Goal: Information Seeking & Learning: Learn about a topic

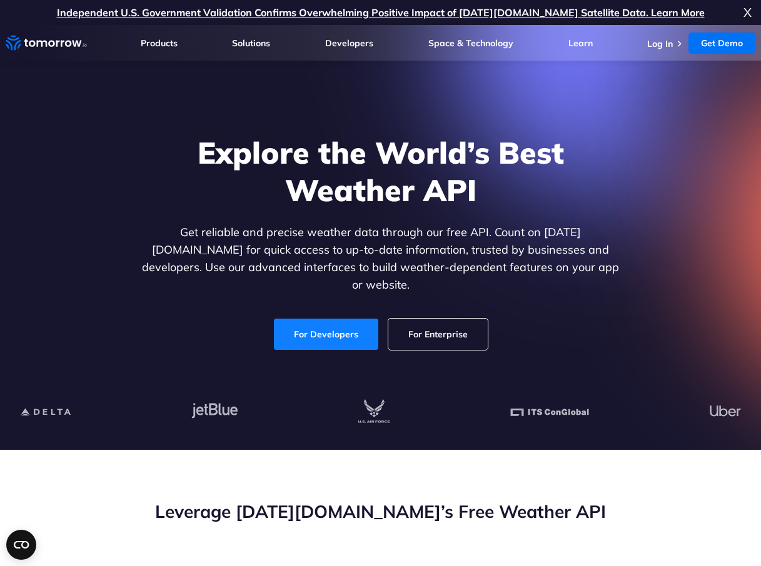
click at [347, 334] on link "For Developers" at bounding box center [326, 334] width 104 height 31
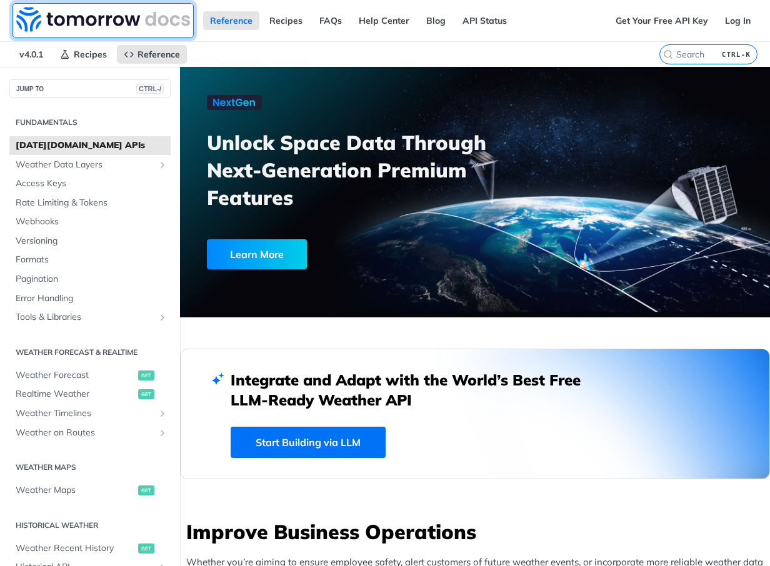
click at [114, 15] on img at bounding box center [103, 19] width 174 height 25
click at [62, 163] on span "Weather Data Layers" at bounding box center [85, 165] width 139 height 12
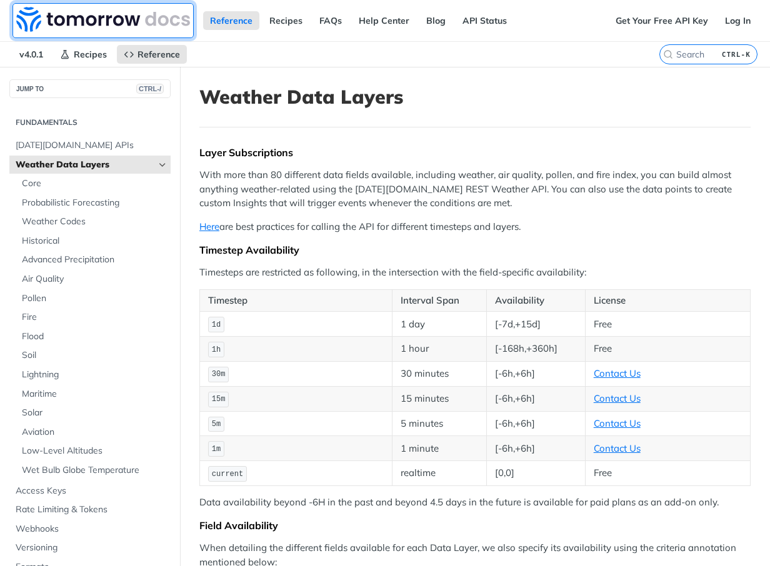
click at [76, 23] on img at bounding box center [103, 19] width 174 height 25
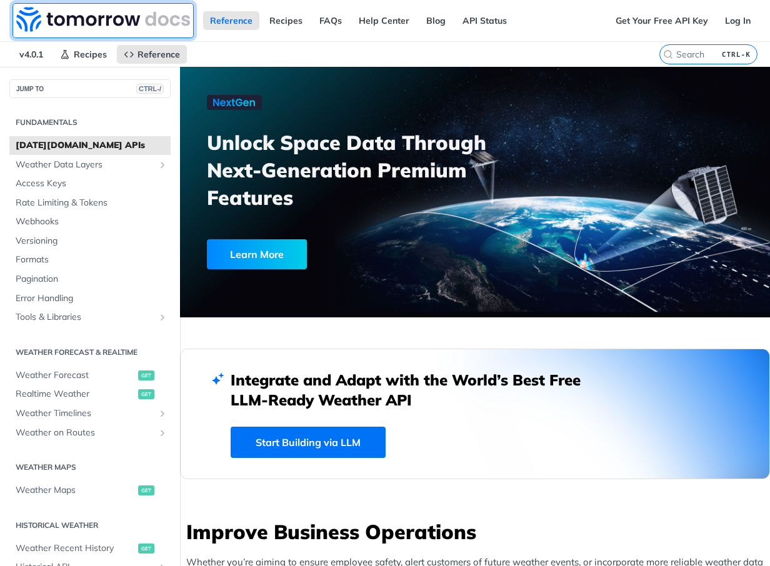
click at [27, 17] on img at bounding box center [103, 19] width 174 height 25
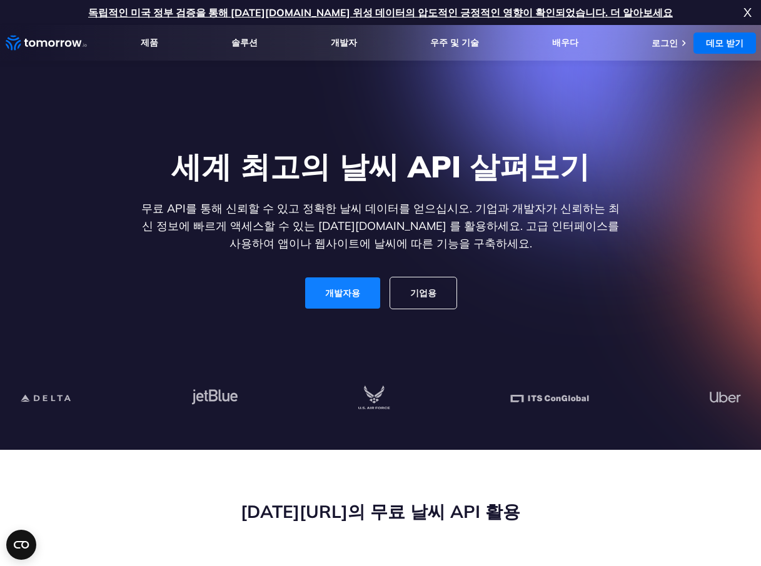
click at [352, 293] on link "개발자용" at bounding box center [342, 292] width 75 height 31
click at [372, 399] on img at bounding box center [374, 398] width 32 height 24
click at [440, 290] on link "기업용" at bounding box center [423, 292] width 66 height 31
click at [371, 395] on img at bounding box center [374, 398] width 32 height 24
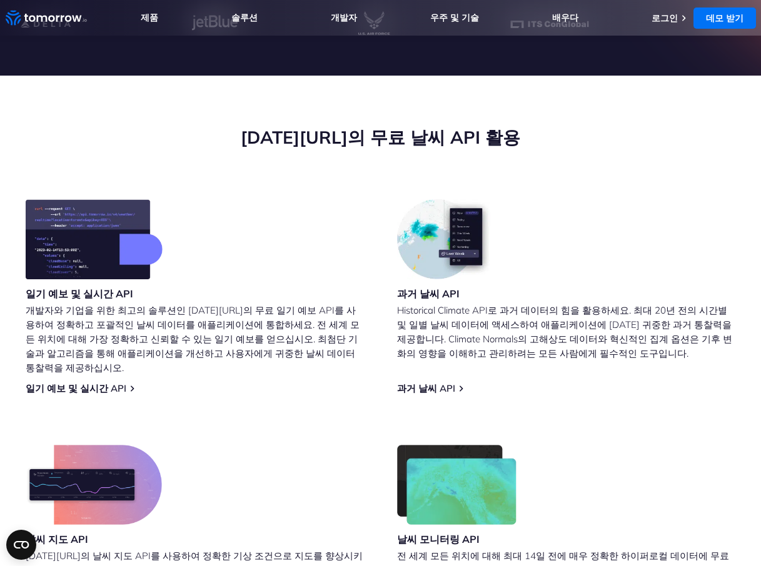
scroll to position [375, 0]
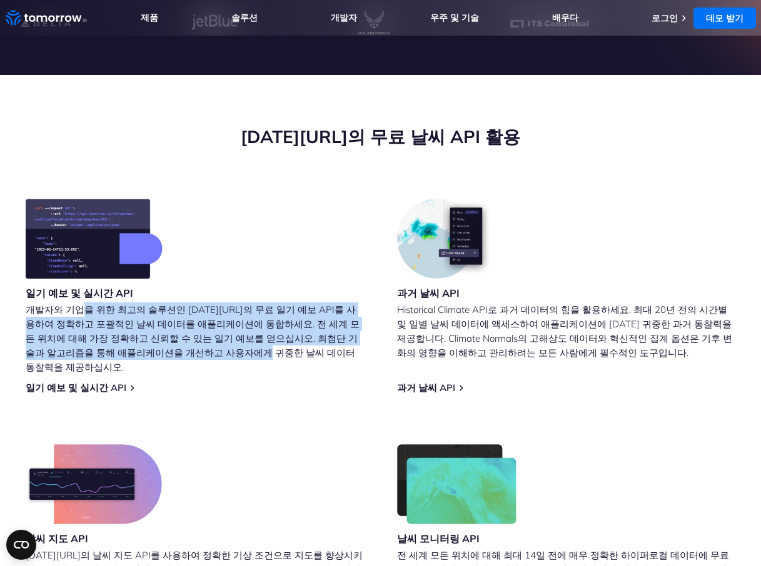
drag, startPoint x: 76, startPoint y: 309, endPoint x: 166, endPoint y: 347, distance: 98.3
click at [166, 347] on font "개발자와 기업을 위한 최고의 솔루션인 [DATE][URL]의 무료 일기 예보 API를 사용하여 정확하고 포괄적인 날씨 데이터를 애플리케이션에 …" at bounding box center [193, 338] width 334 height 69
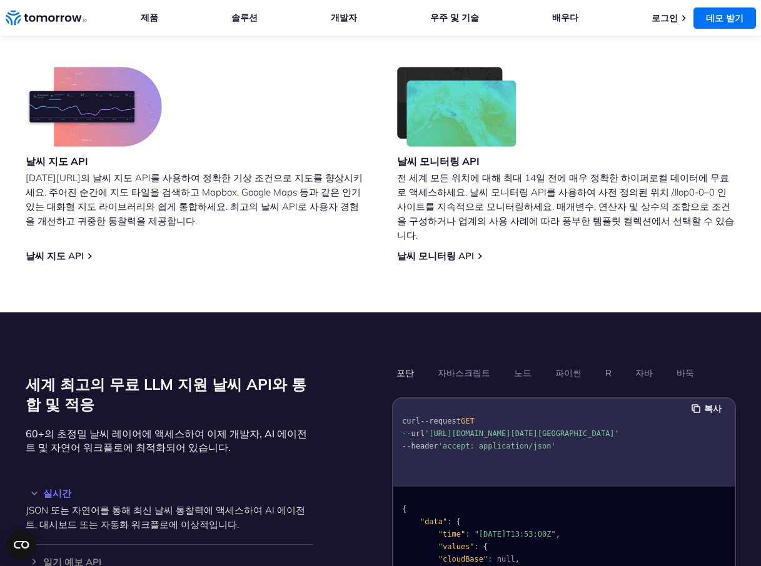
scroll to position [938, 0]
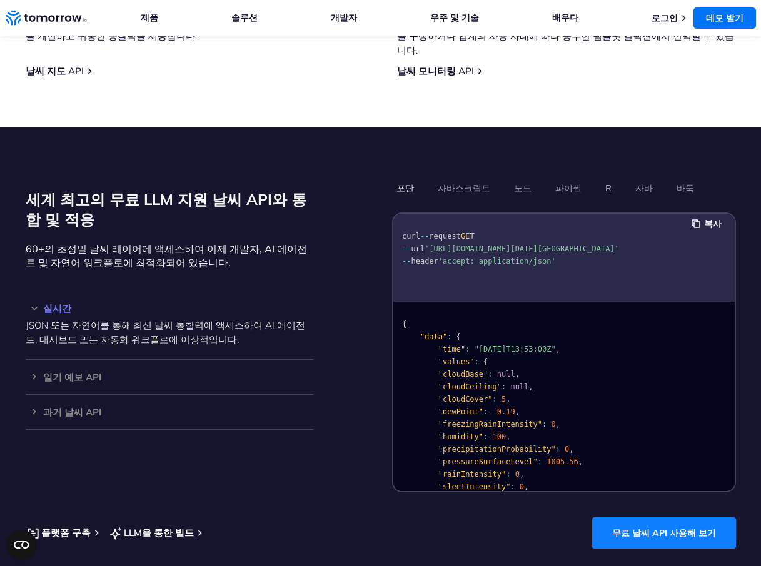
click at [642, 517] on link "무료 날씨 API 사용해 보기" at bounding box center [664, 532] width 144 height 31
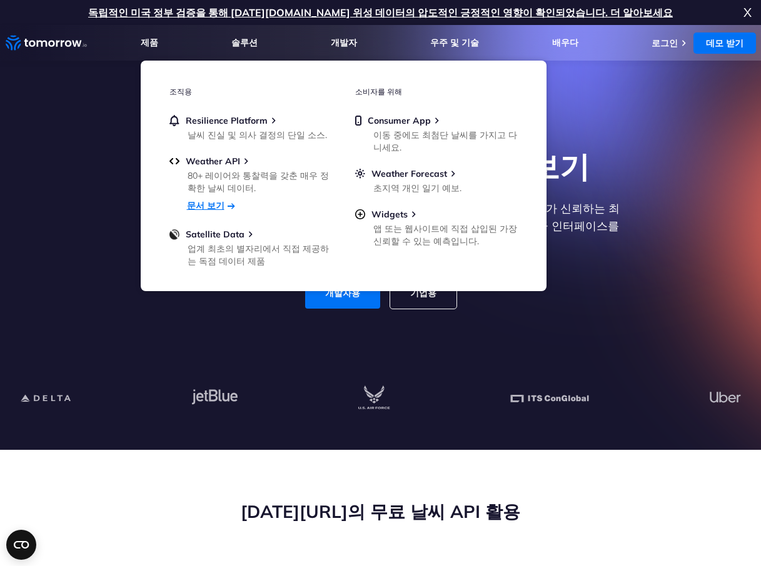
click at [207, 207] on link "문서 보기" at bounding box center [205, 206] width 37 height 12
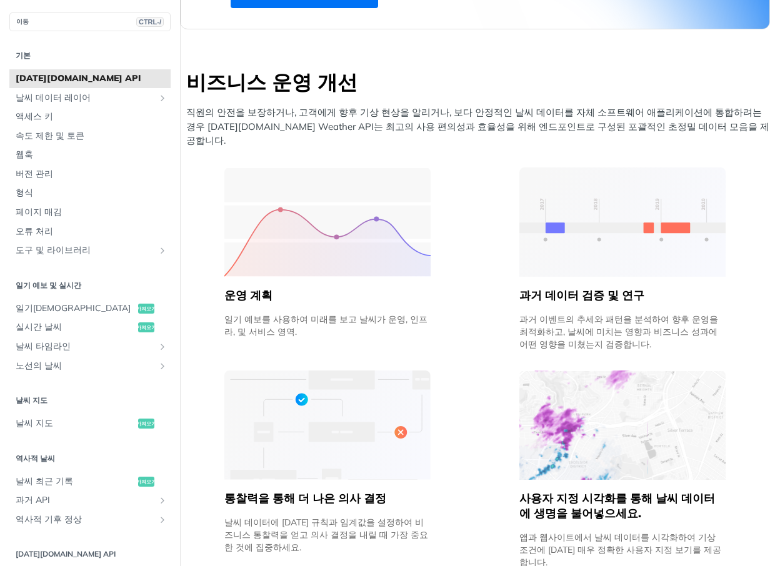
scroll to position [562, 0]
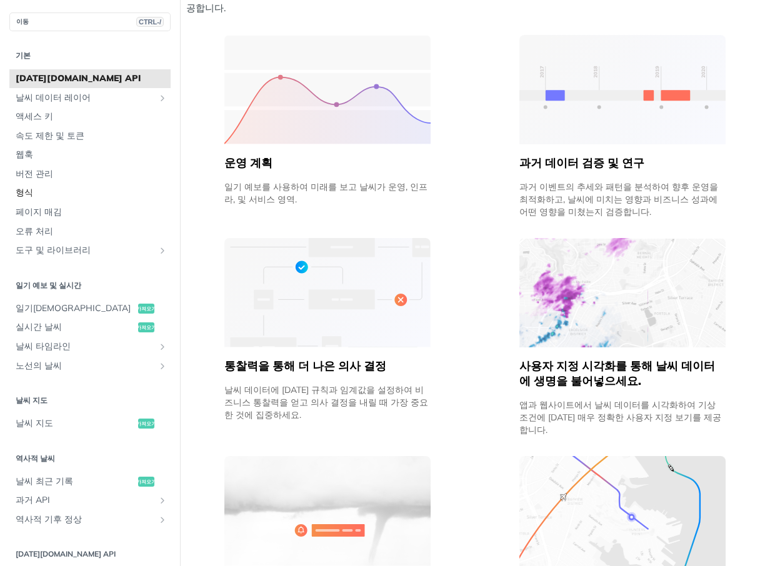
click at [24, 196] on span "형식" at bounding box center [92, 193] width 152 height 12
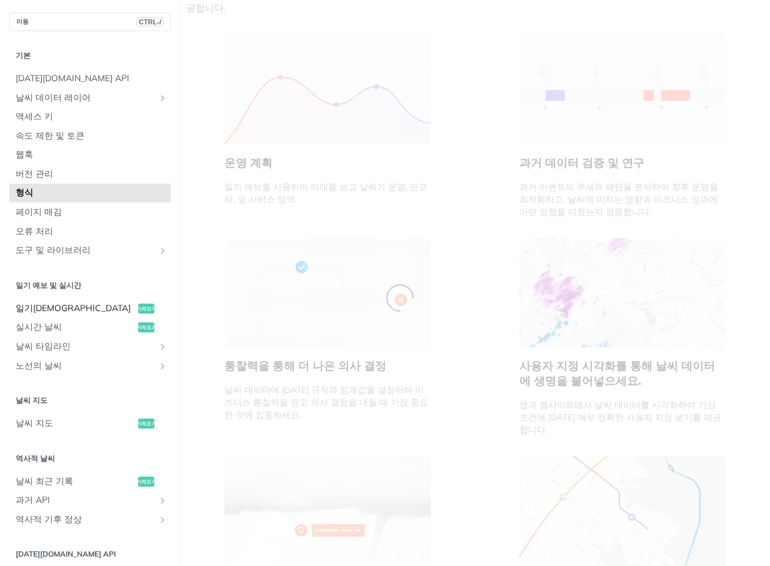
click at [44, 305] on span "일기[DEMOGRAPHIC_DATA]" at bounding box center [75, 308] width 119 height 12
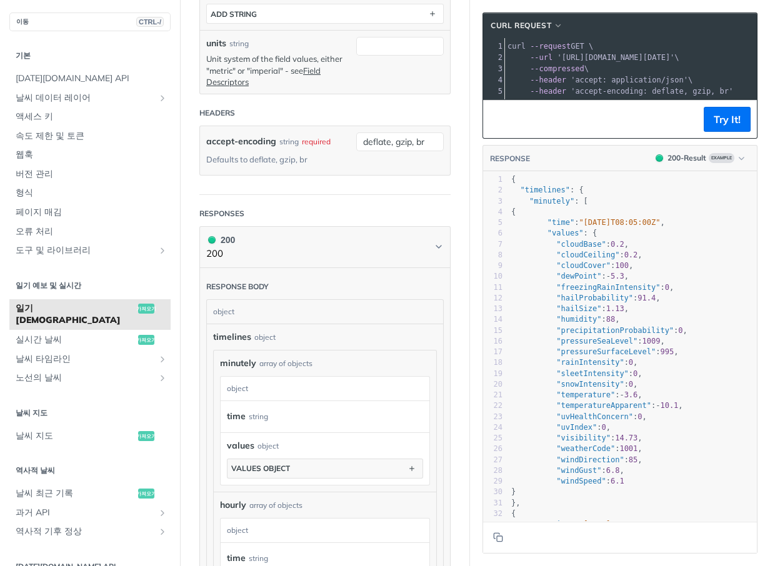
scroll to position [562, 0]
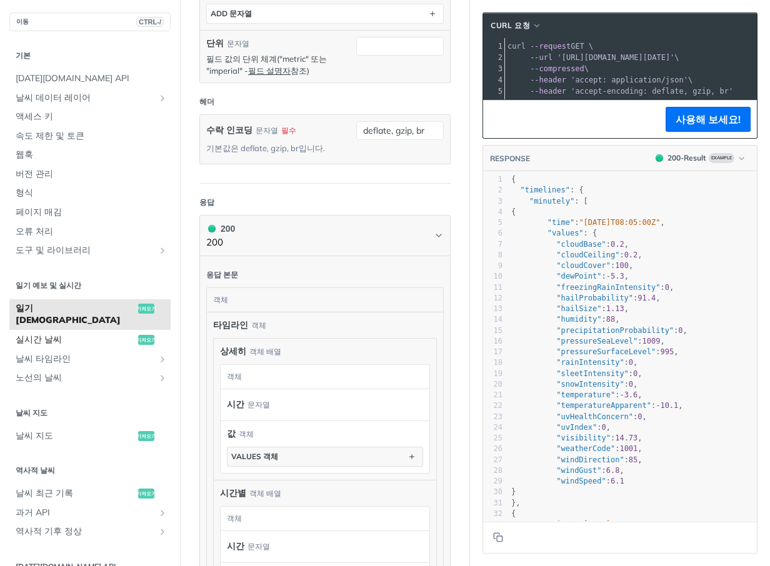
click at [25, 334] on span "실시간 날씨" at bounding box center [75, 340] width 119 height 12
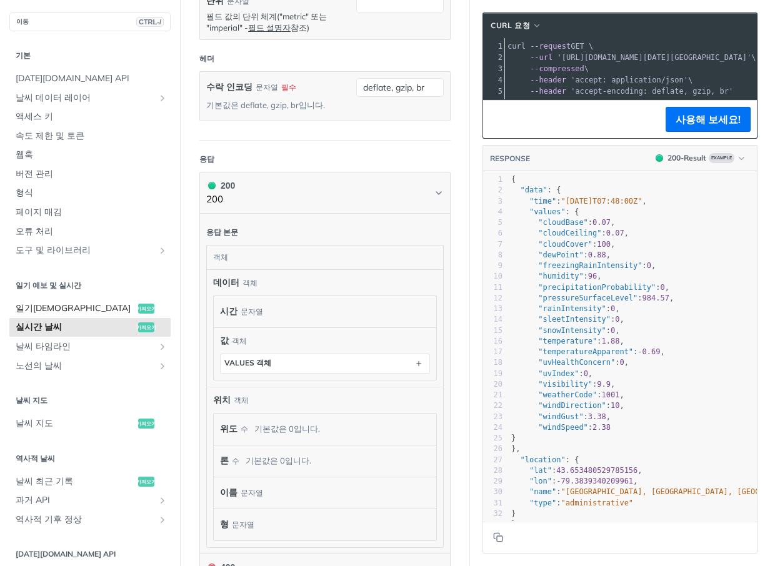
scroll to position [425, 0]
